Goal: Task Accomplishment & Management: Manage account settings

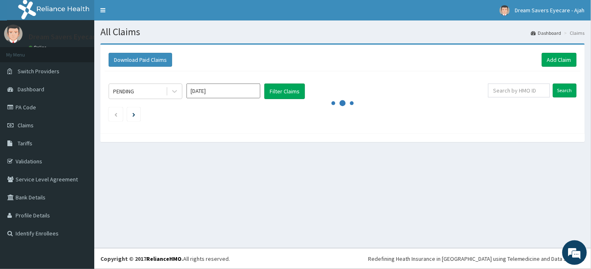
click at [152, 168] on div "All Claims Dashboard Claims Download Paid Claims Add Claim × Note you can only …" at bounding box center [342, 134] width 497 height 228
click at [74, 121] on link "Claims" at bounding box center [47, 125] width 94 height 18
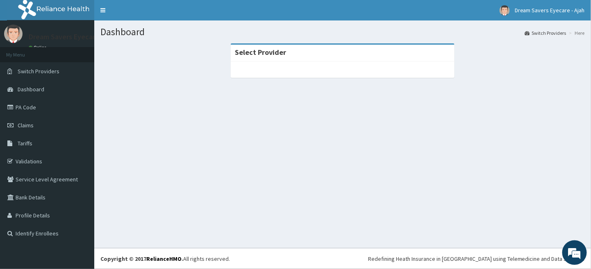
drag, startPoint x: 0, startPoint y: 0, endPoint x: 353, endPoint y: 123, distance: 374.1
click at [353, 123] on div "Dashboard Switch Providers Here Select Provider" at bounding box center [342, 134] width 497 height 228
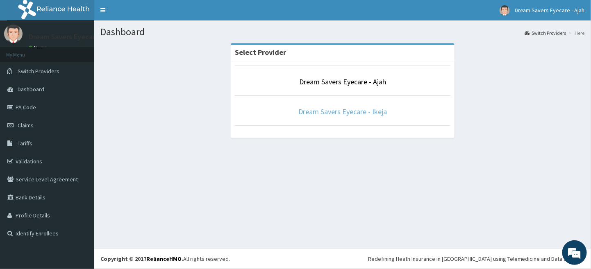
click at [364, 110] on link "Dream Savers Eyecare - Ikeja" at bounding box center [342, 111] width 89 height 9
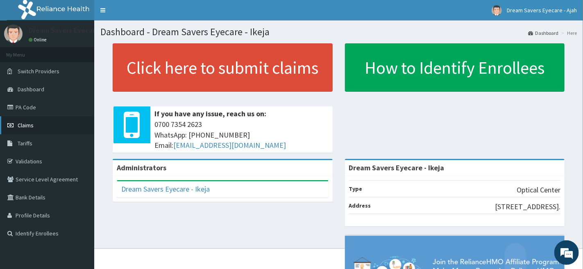
click at [33, 121] on link "Claims" at bounding box center [47, 125] width 94 height 18
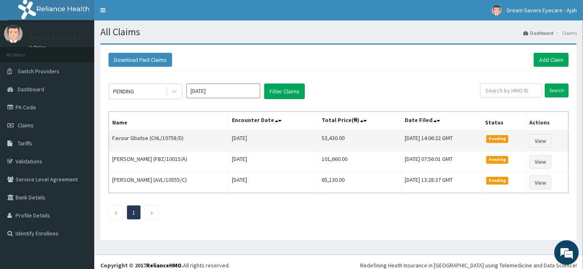
click at [221, 139] on td "Favour Gbatse (CHL/10758/D)" at bounding box center [169, 140] width 120 height 21
click at [550, 138] on link "View" at bounding box center [541, 141] width 22 height 14
